Goal: Task Accomplishment & Management: Manage account settings

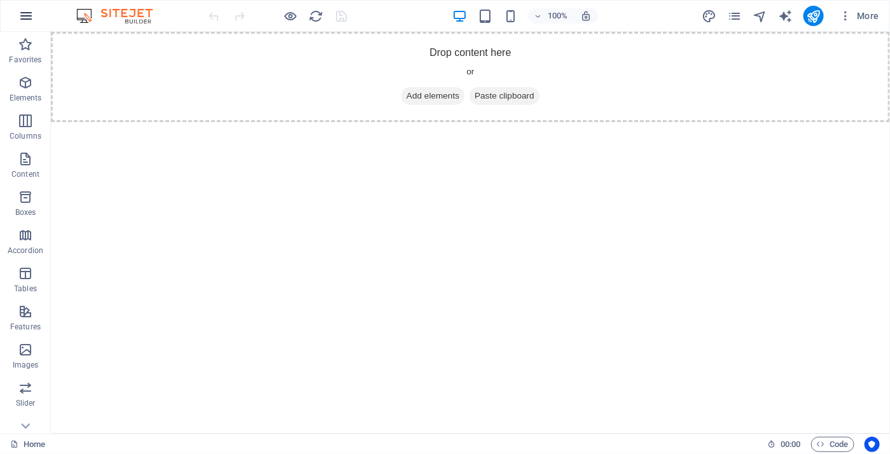
click at [23, 13] on icon "button" at bounding box center [25, 15] width 15 height 15
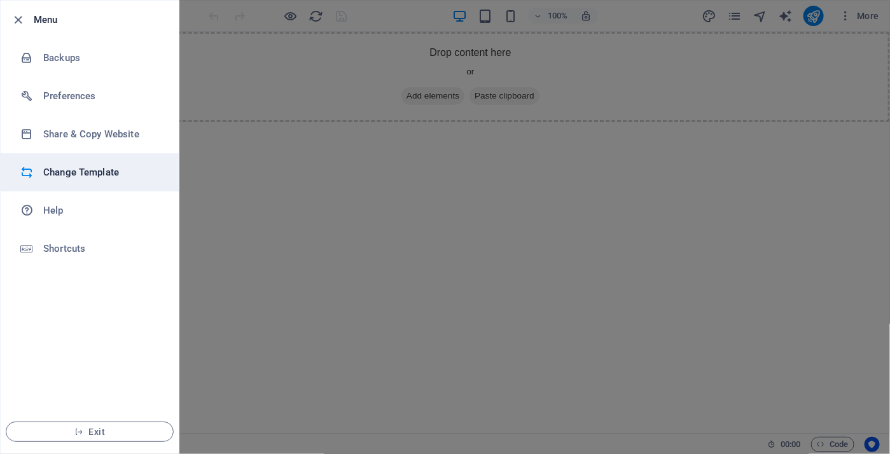
click at [98, 172] on h6 "Change Template" at bounding box center [102, 172] width 118 height 15
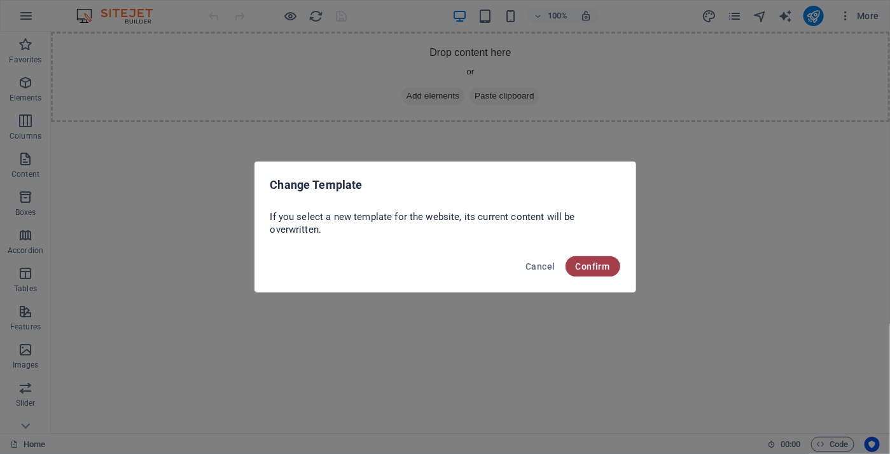
click at [599, 267] on span "Confirm" at bounding box center [593, 267] width 34 height 10
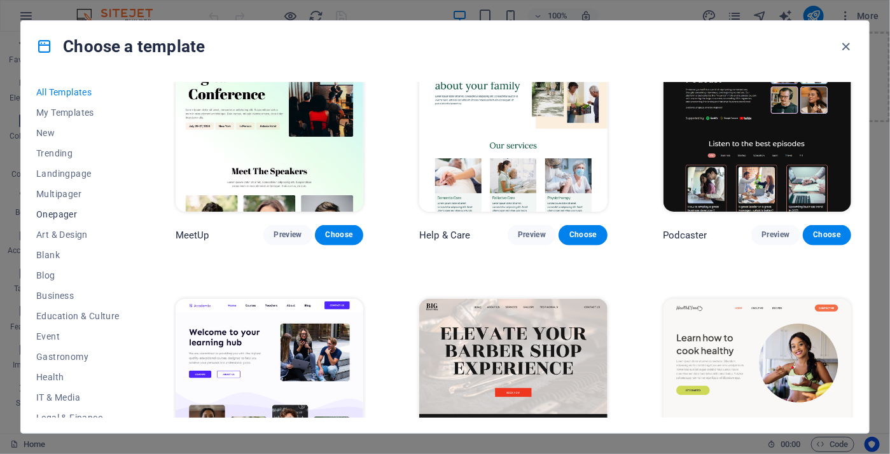
scroll to position [172, 0]
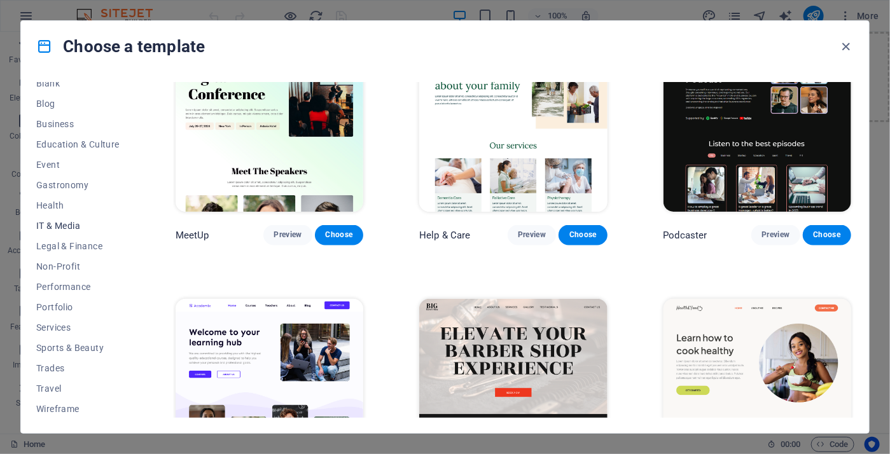
click at [79, 227] on span "IT & Media" at bounding box center [77, 226] width 83 height 10
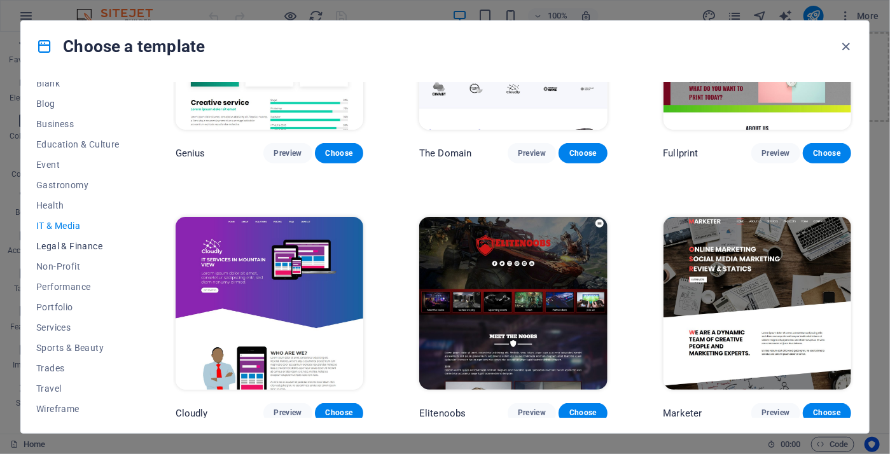
click at [80, 244] on span "Legal & Finance" at bounding box center [77, 246] width 83 height 10
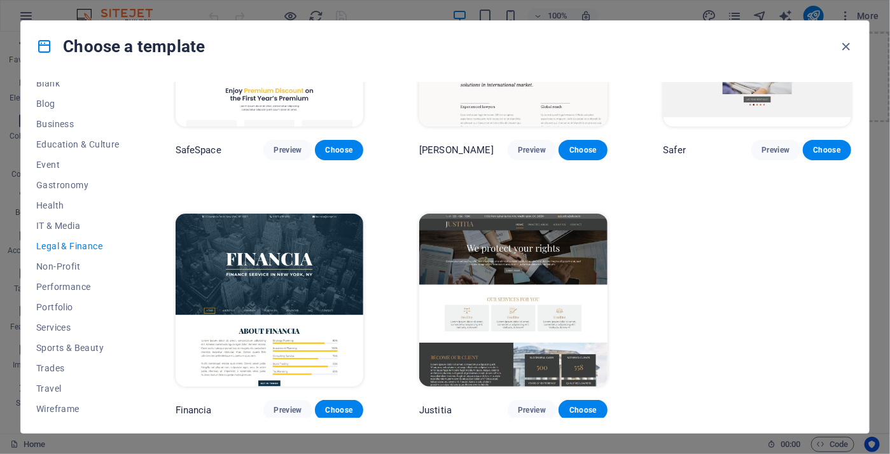
scroll to position [130, 0]
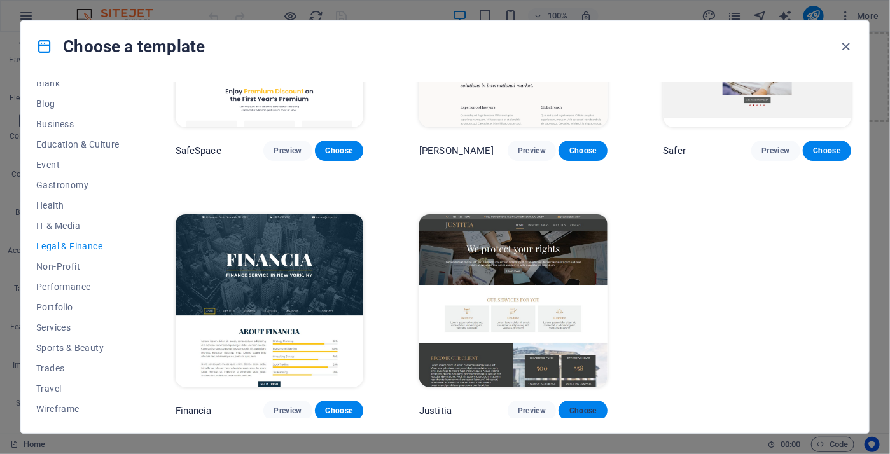
click at [572, 407] on span "Choose" at bounding box center [583, 411] width 28 height 10
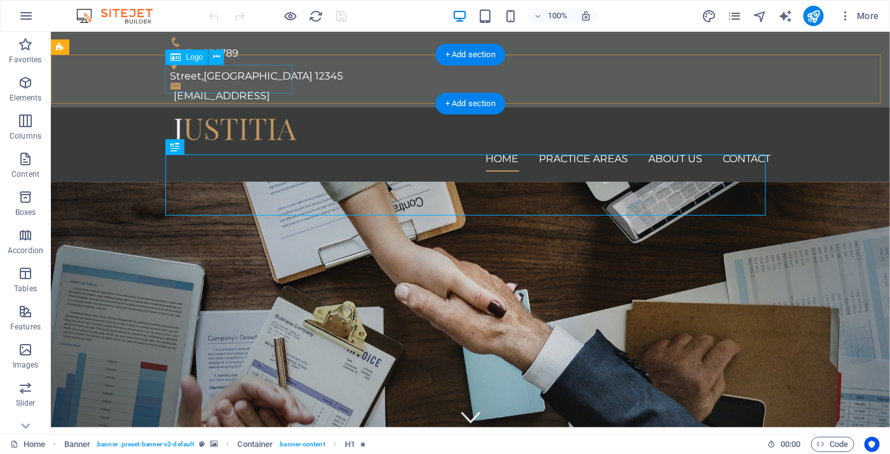
click at [235, 117] on div at bounding box center [470, 131] width 601 height 29
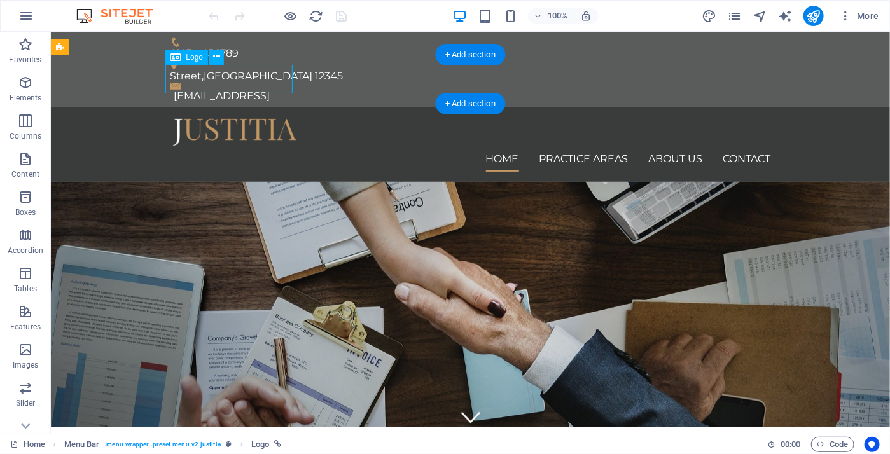
click at [235, 117] on div at bounding box center [470, 131] width 601 height 29
select select
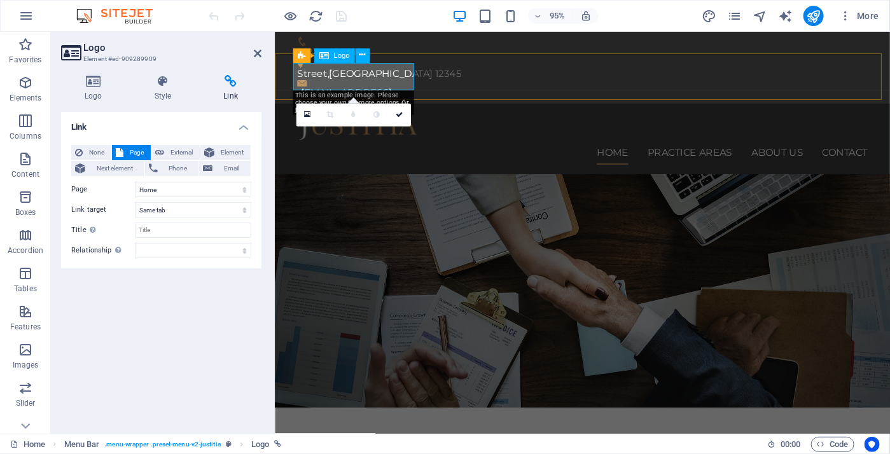
click at [364, 117] on div at bounding box center [598, 131] width 601 height 29
click at [256, 52] on icon at bounding box center [258, 53] width 8 height 10
